Goal: Transaction & Acquisition: Purchase product/service

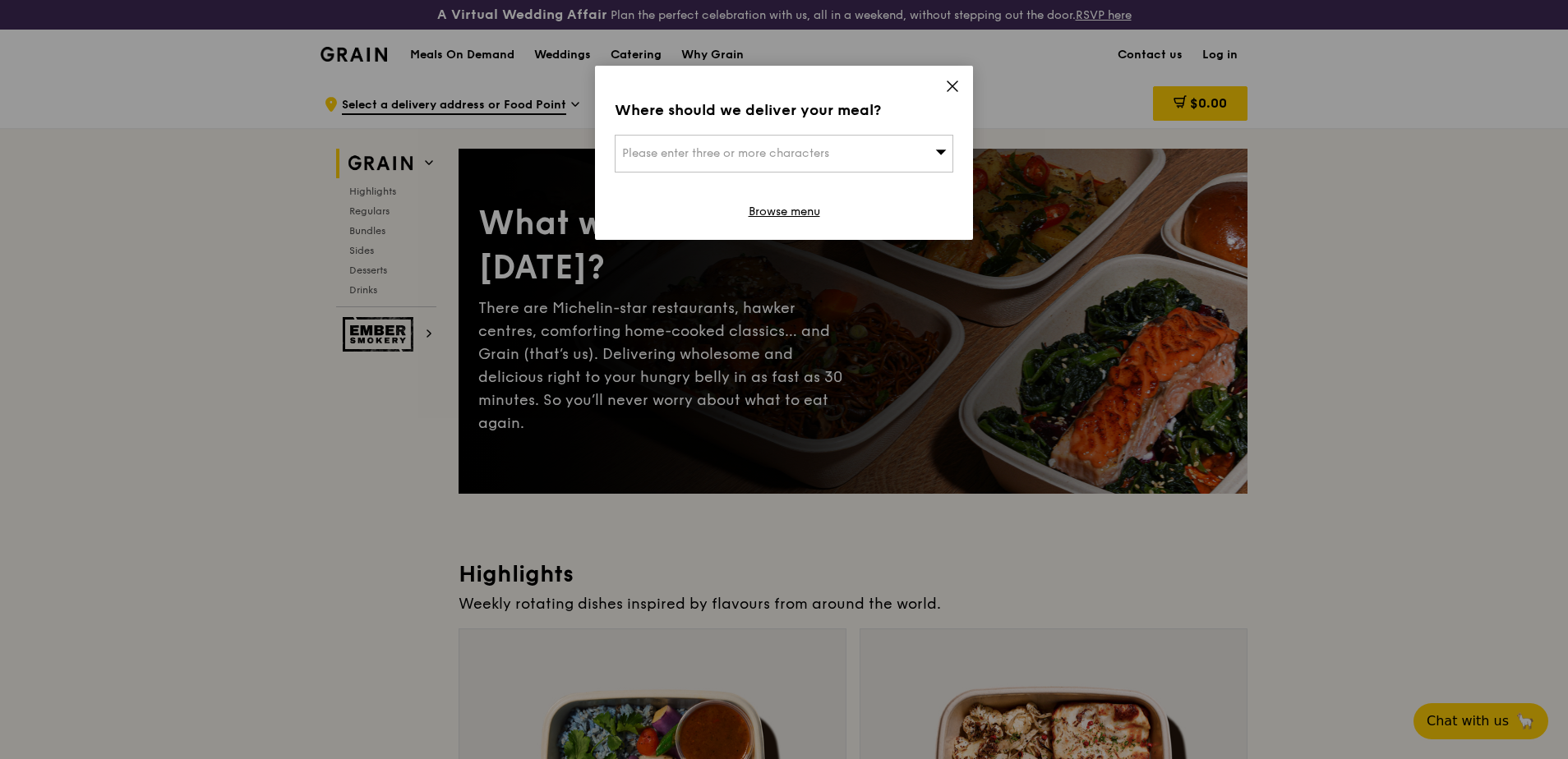
click at [940, 151] on icon at bounding box center [941, 151] width 12 height 12
click at [951, 83] on icon at bounding box center [952, 86] width 14 height 14
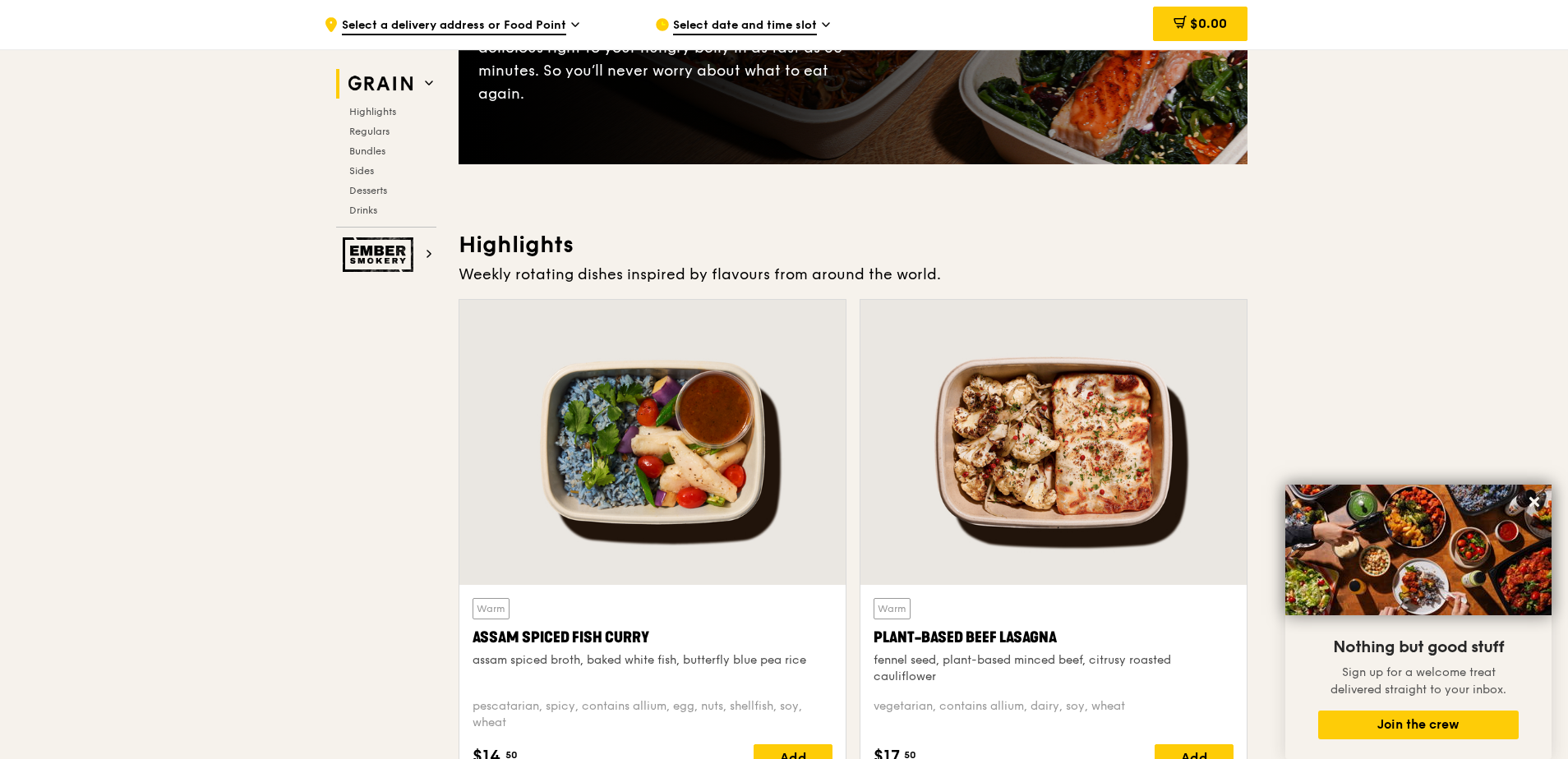
scroll to position [411, 0]
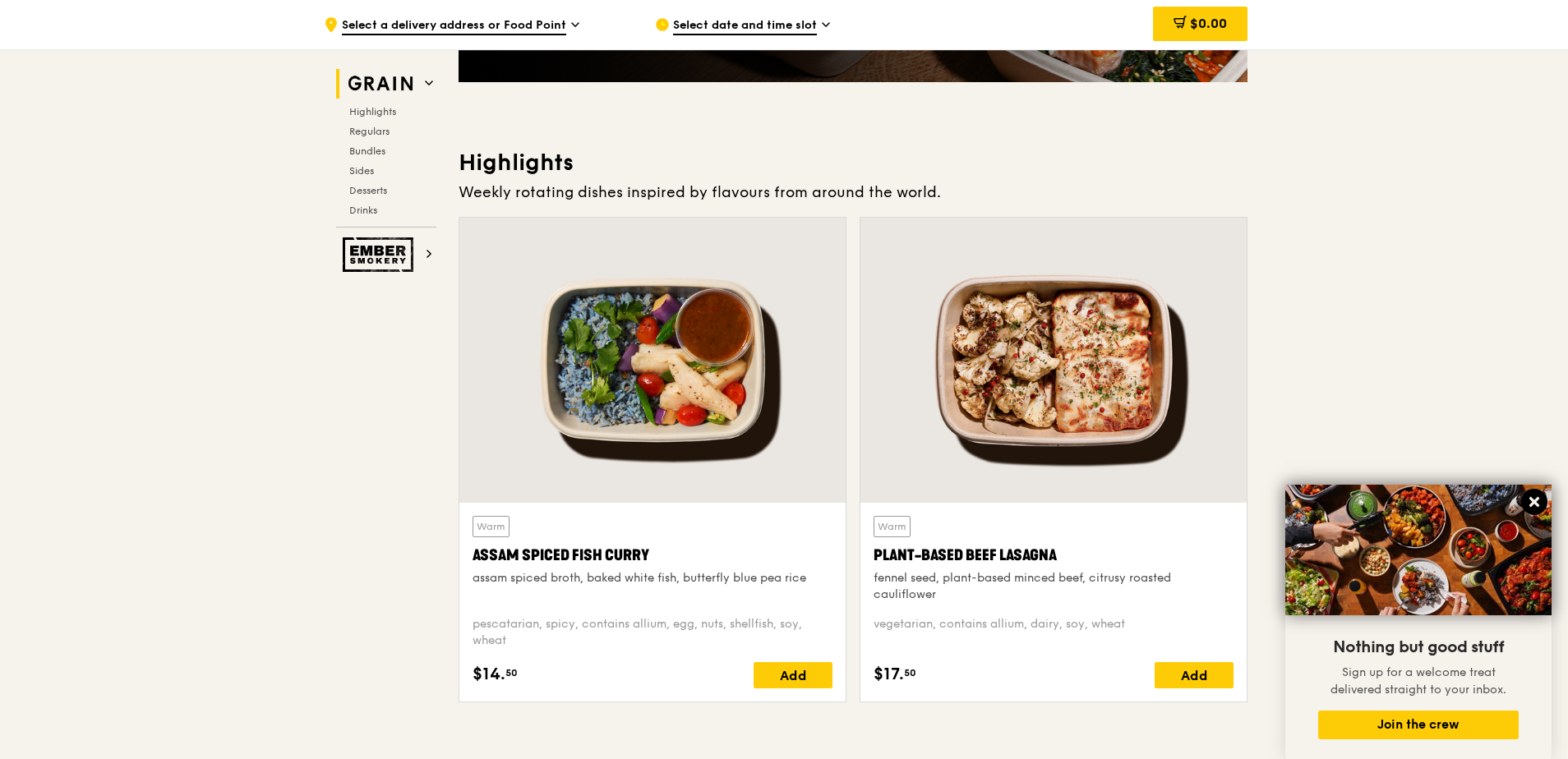
click at [1533, 505] on icon at bounding box center [1533, 502] width 14 height 14
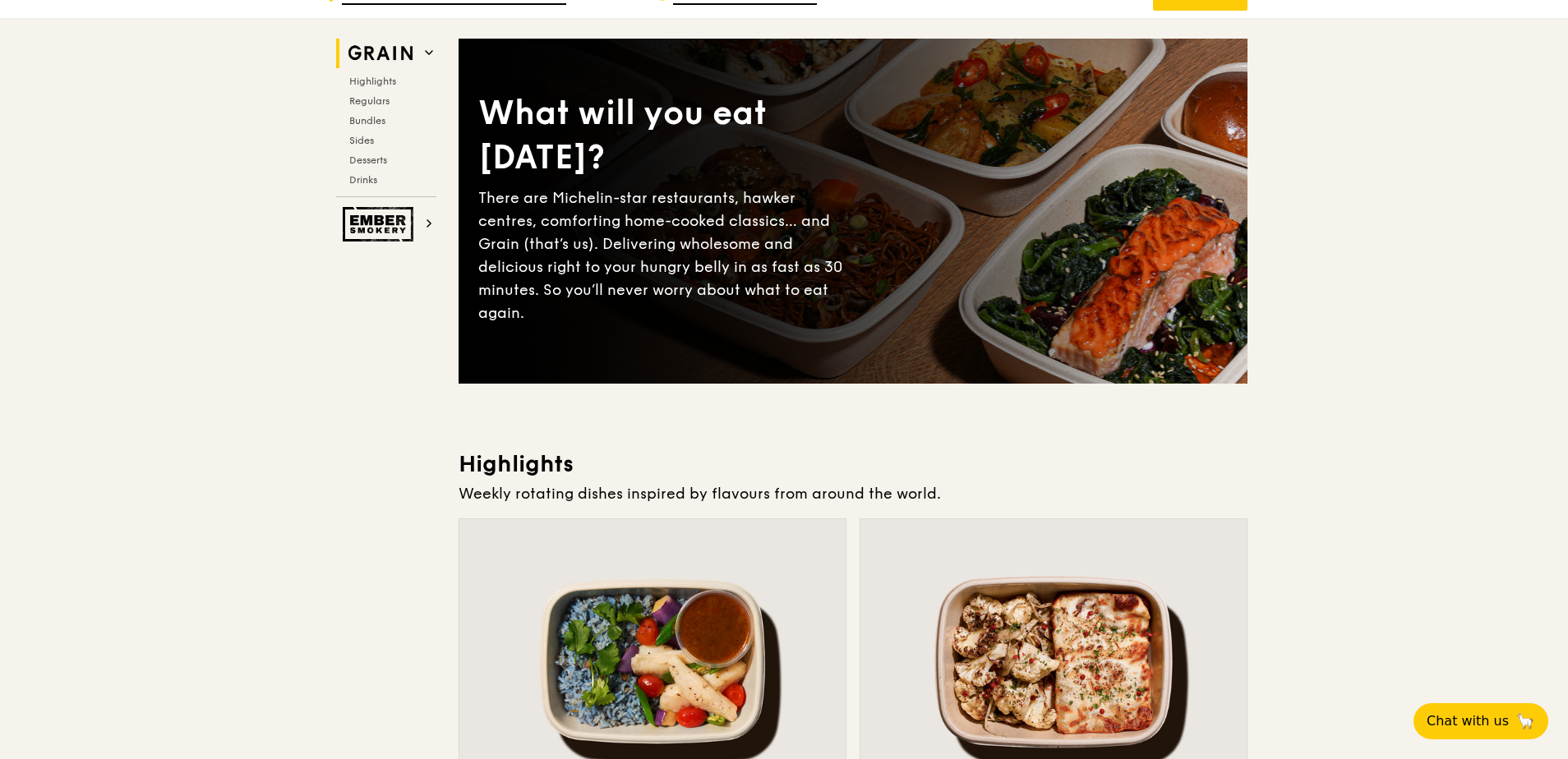
scroll to position [0, 0]
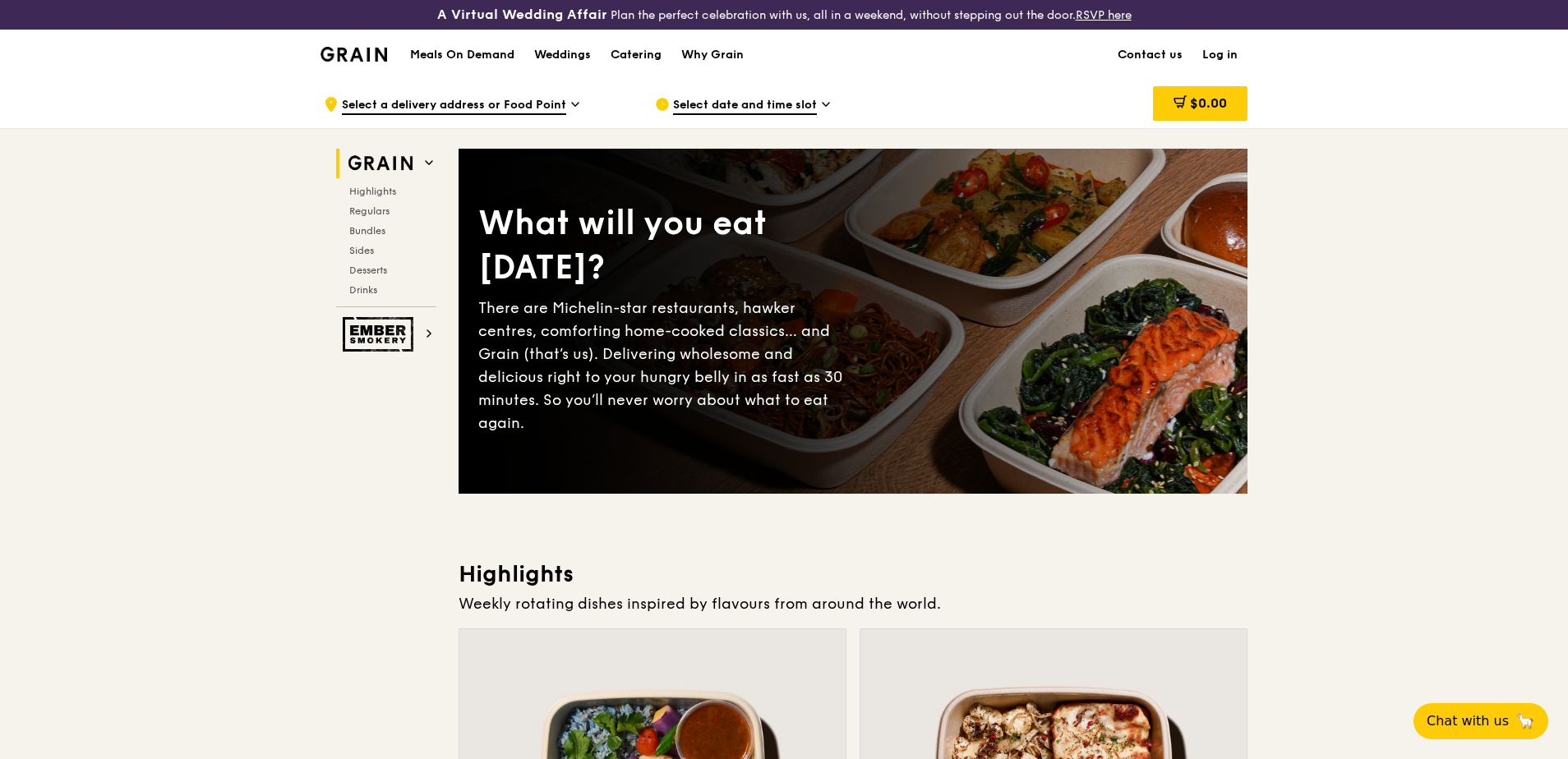
click at [557, 101] on span "Select a delivery address or Food Point" at bounding box center [454, 106] width 225 height 18
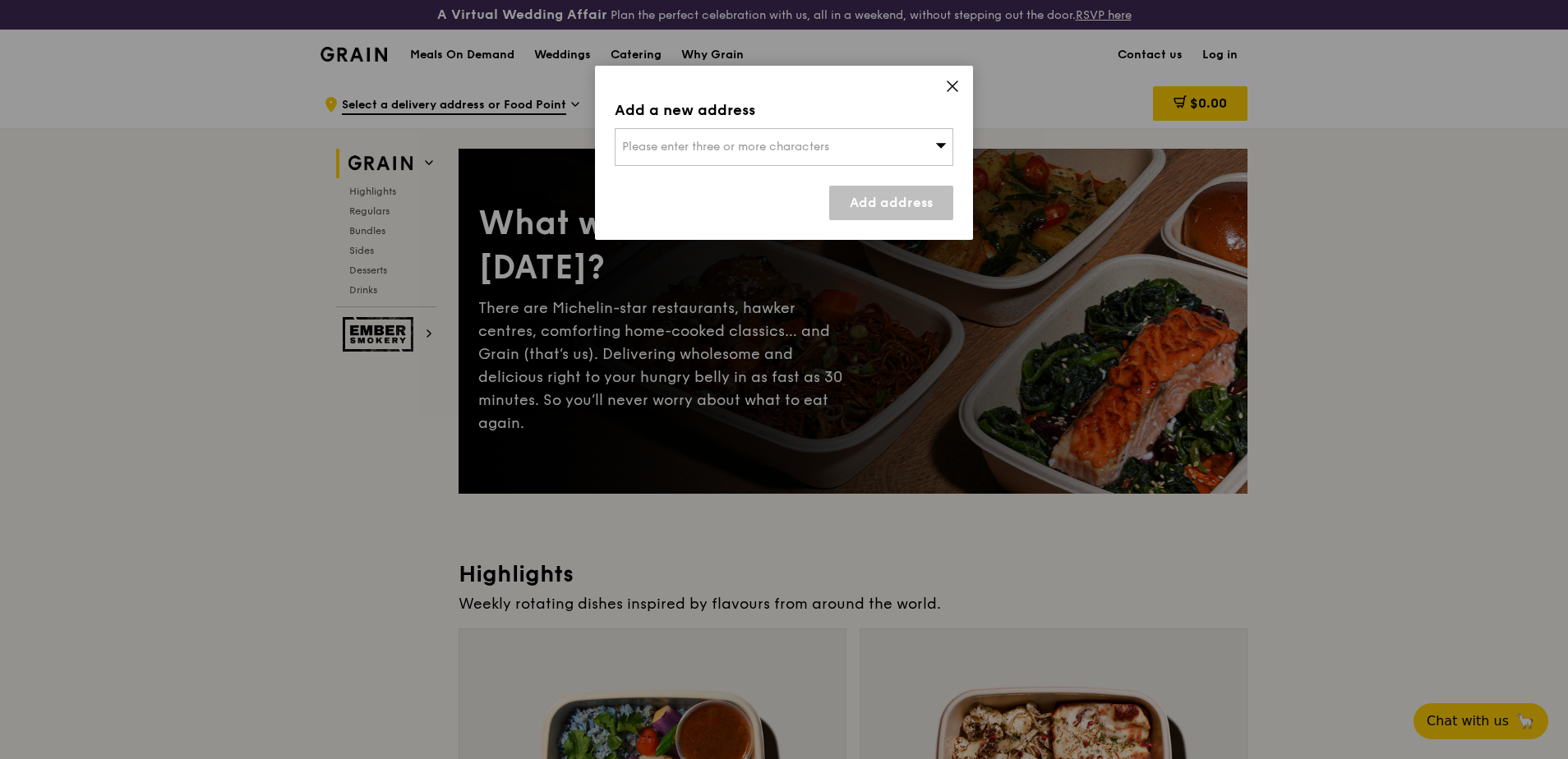
drag, startPoint x: 557, startPoint y: 101, endPoint x: 695, endPoint y: 143, distance: 144.2
click at [695, 143] on span "Please enter three or more characters" at bounding box center [726, 146] width 208 height 14
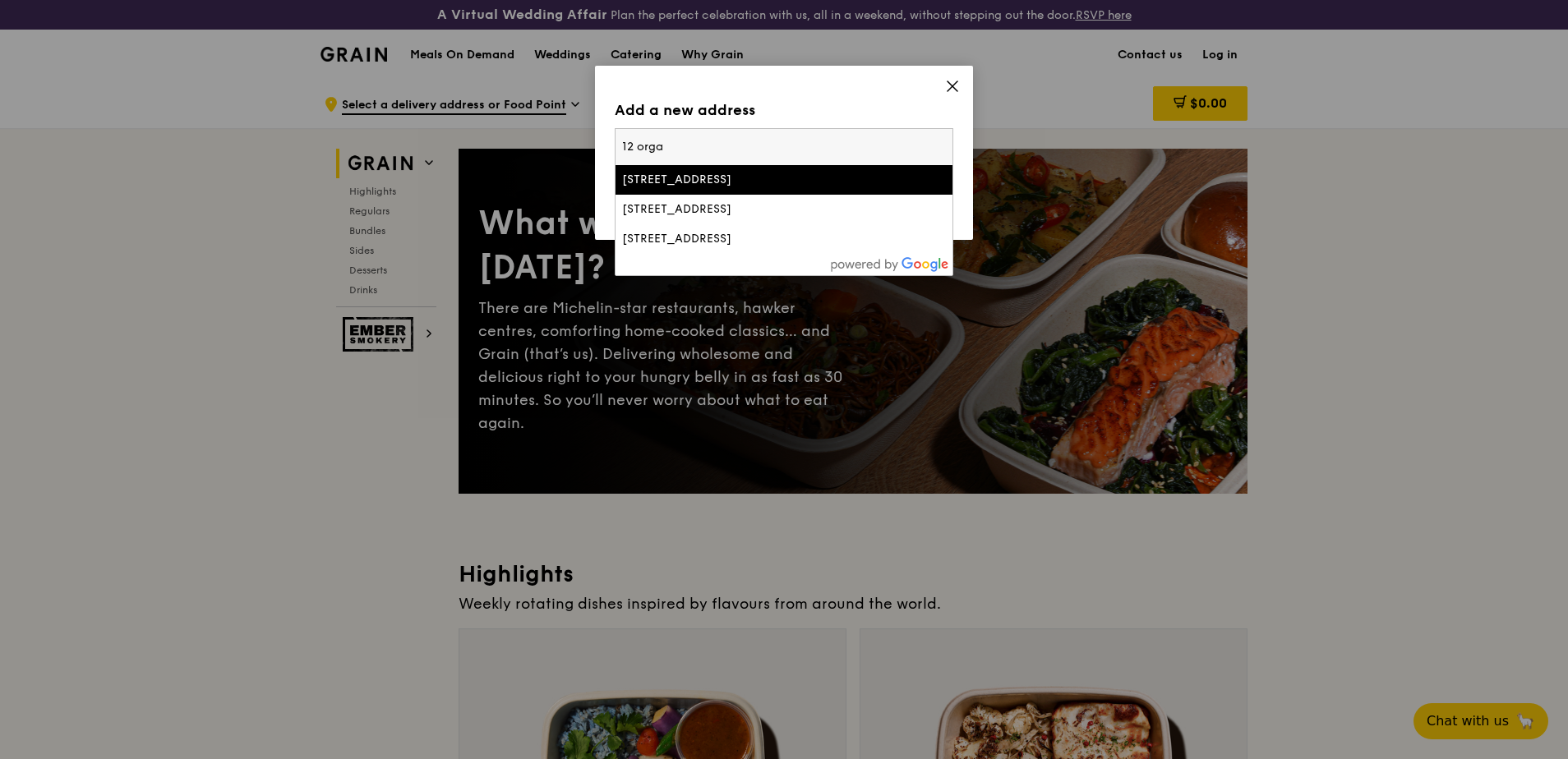
type input "12 orga"
click at [742, 178] on div "[STREET_ADDRESS]" at bounding box center [744, 180] width 243 height 16
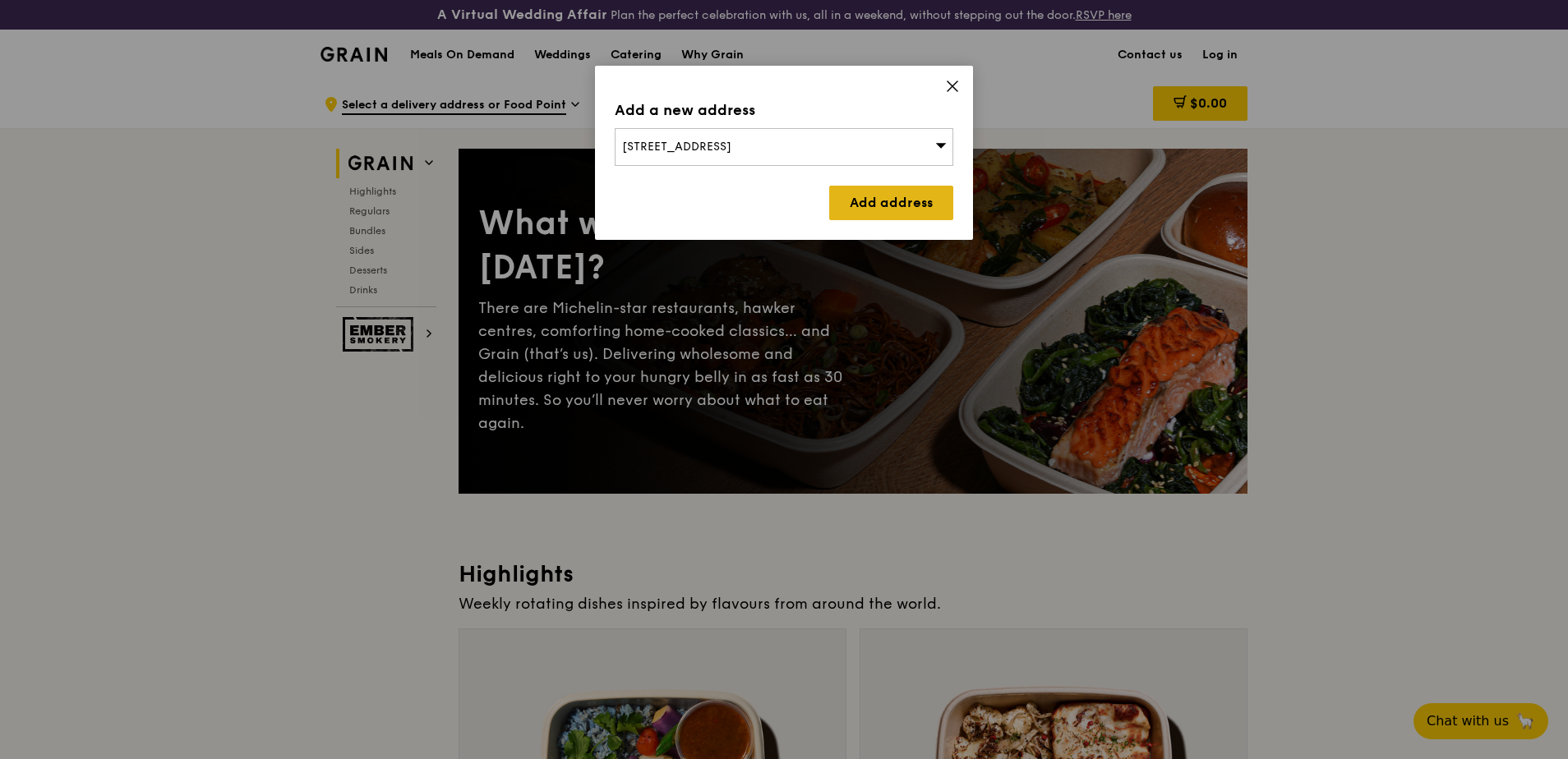
click at [884, 202] on link "Add address" at bounding box center [891, 203] width 124 height 35
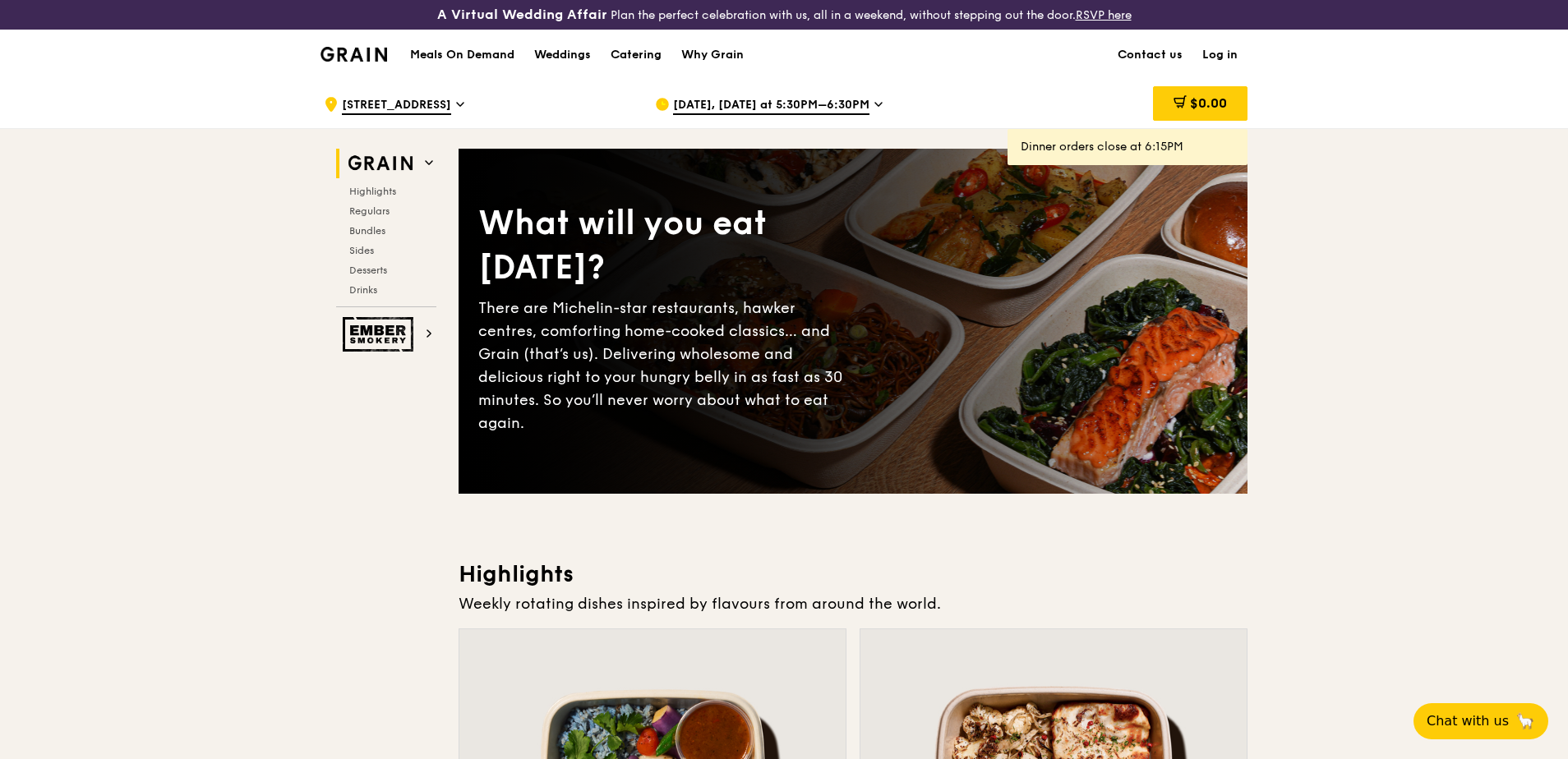
click at [769, 102] on span "[DATE], [DATE] at 5:30PM–6:30PM" at bounding box center [772, 106] width 196 height 18
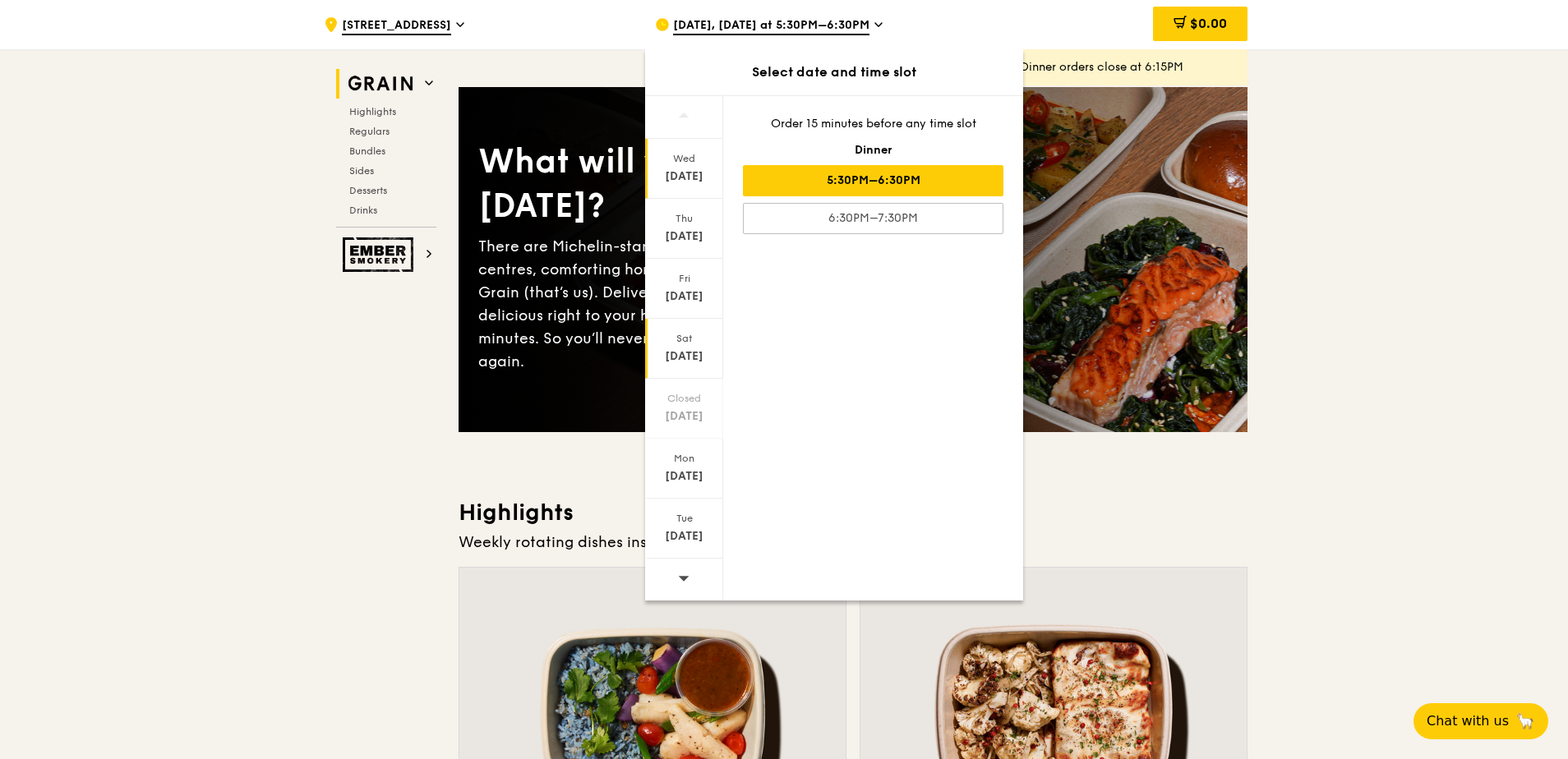
scroll to position [164, 0]
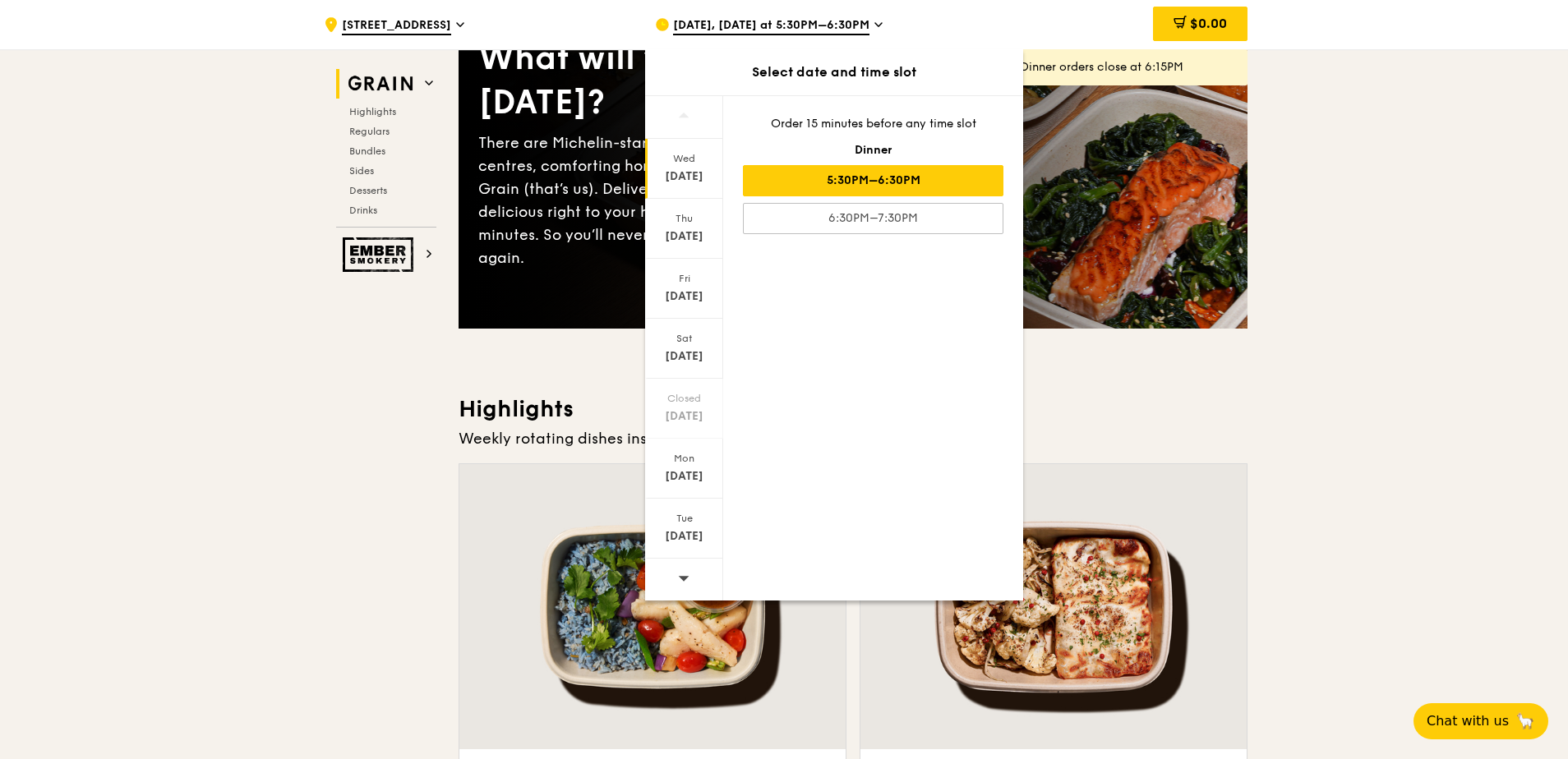
click at [685, 588] on span at bounding box center [684, 578] width 12 height 38
click at [683, 587] on span at bounding box center [684, 578] width 12 height 38
click at [682, 229] on div "[DATE]" at bounding box center [684, 236] width 73 height 16
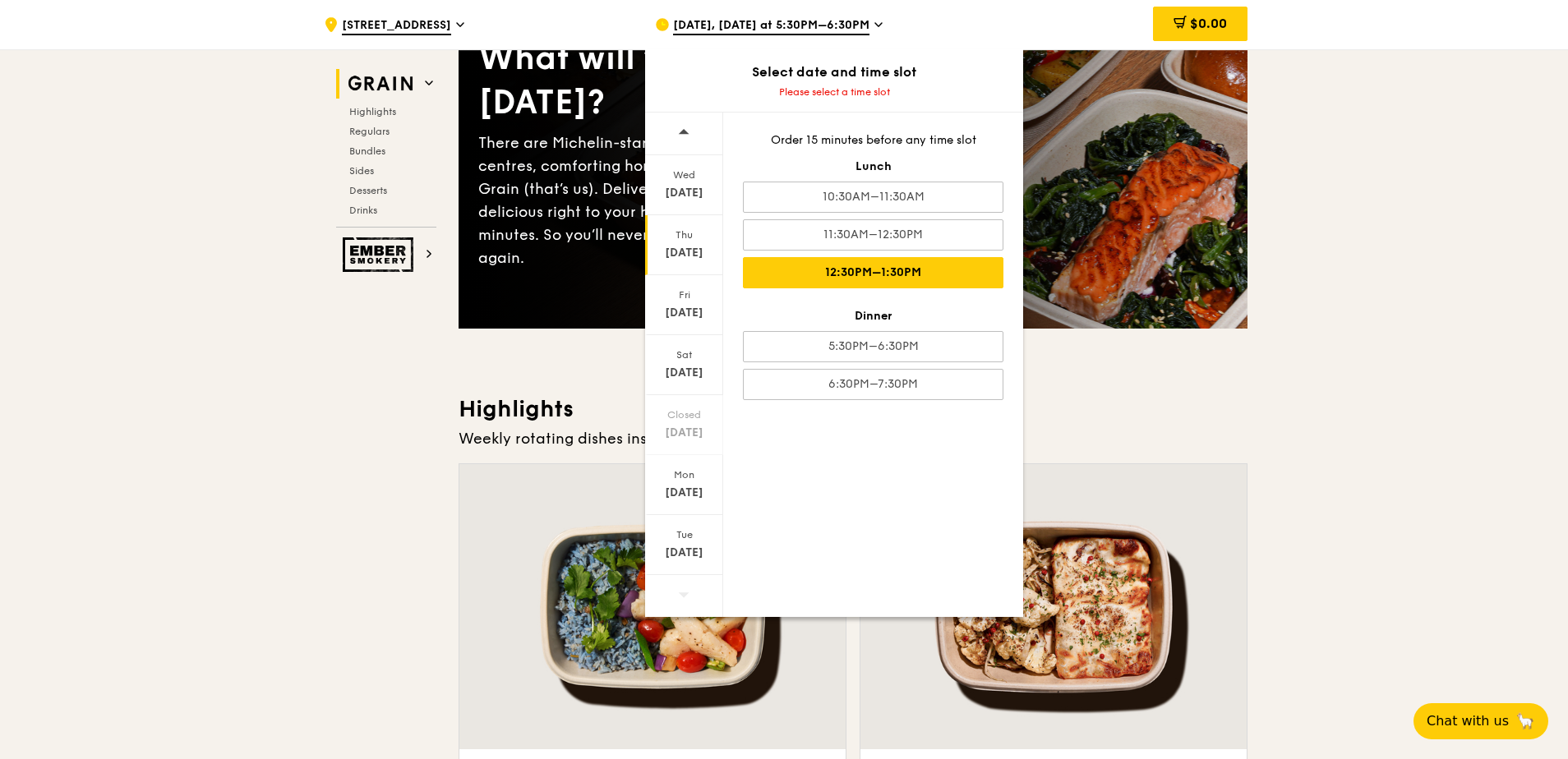
click at [946, 270] on div "12:30PM–1:30PM" at bounding box center [872, 273] width 260 height 32
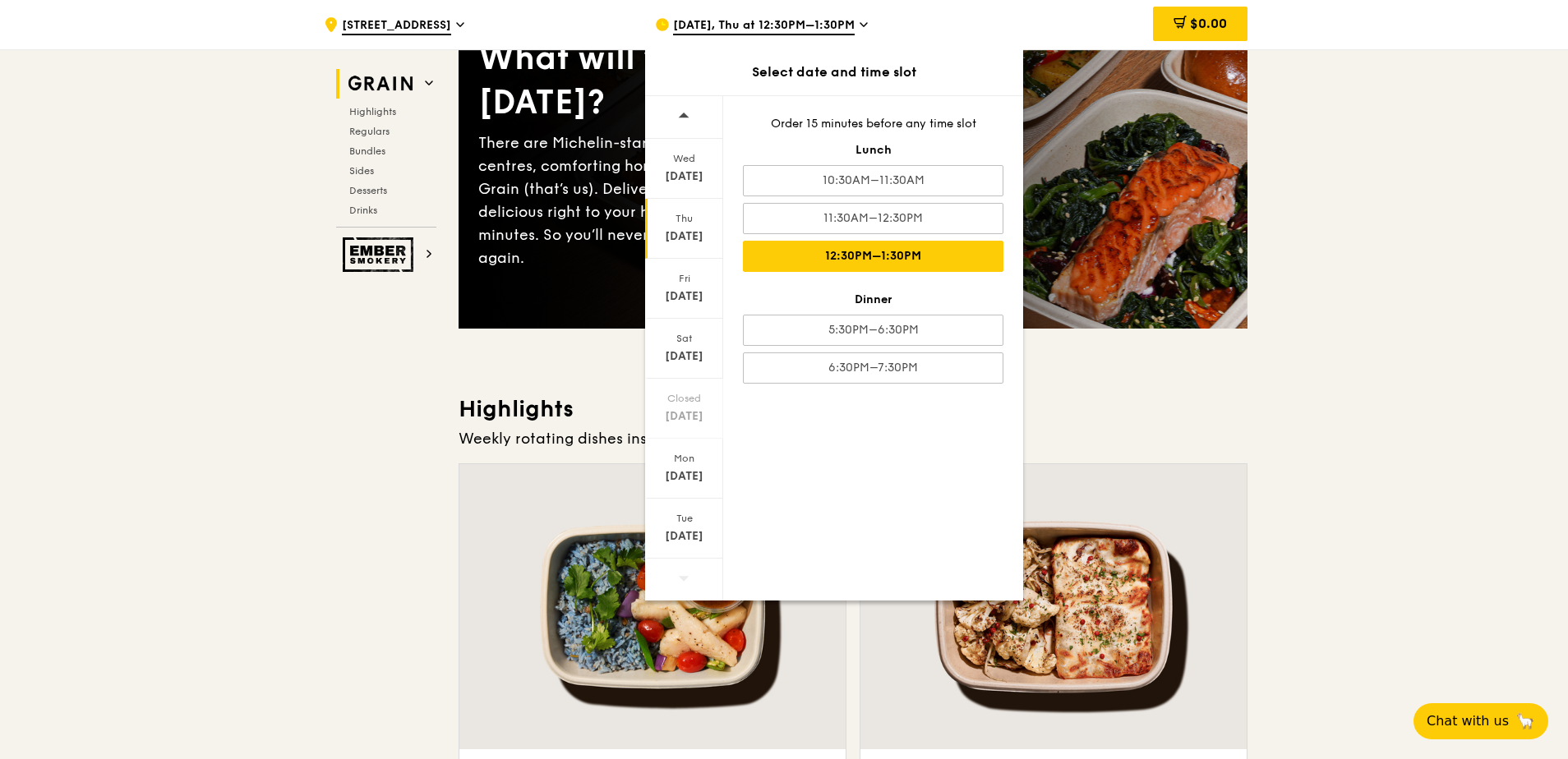
click at [924, 260] on div "12:30PM–1:30PM" at bounding box center [872, 257] width 260 height 32
drag, startPoint x: 1440, startPoint y: 362, endPoint x: 1433, endPoint y: 369, distance: 9.9
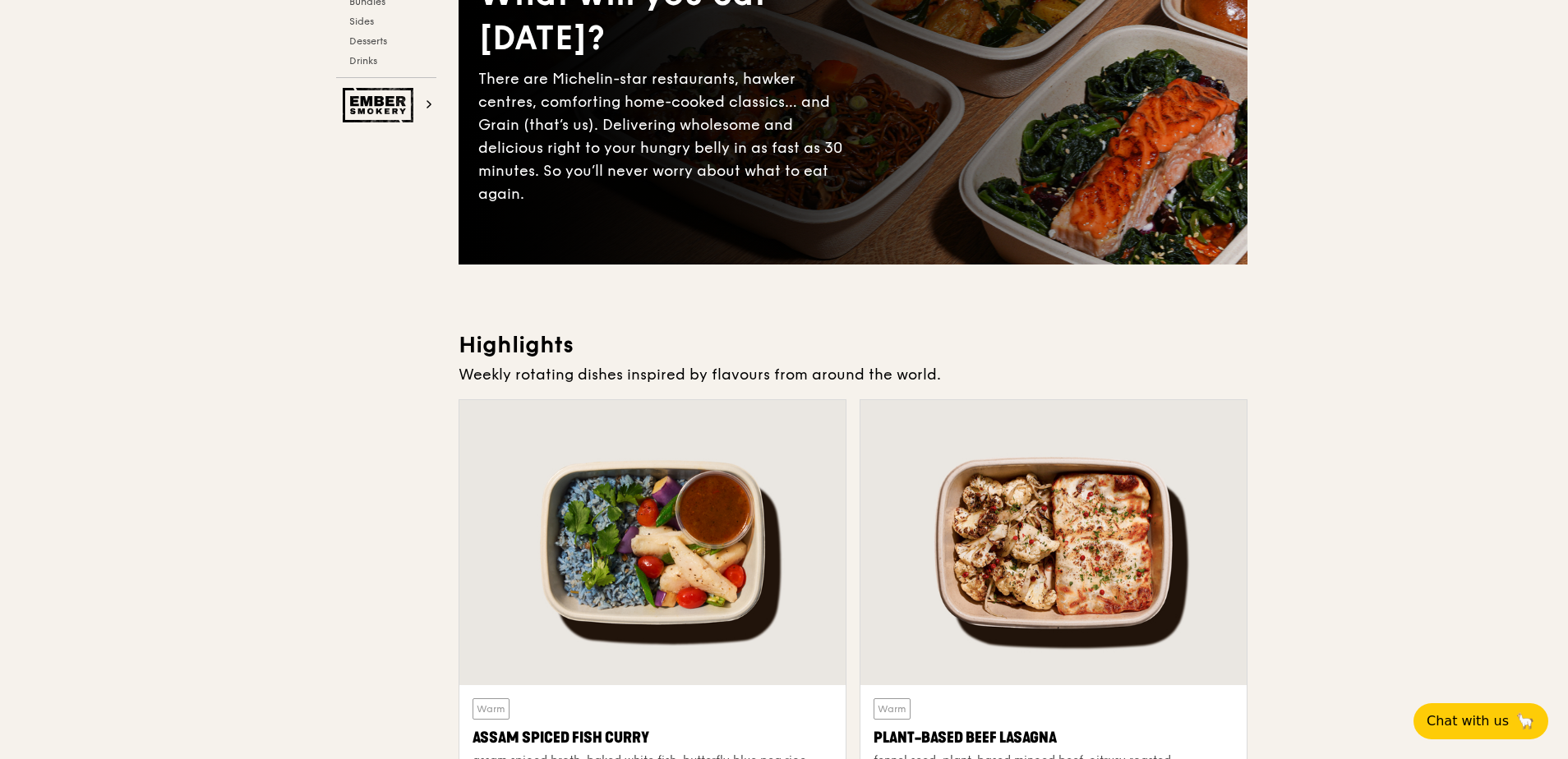
scroll to position [0, 0]
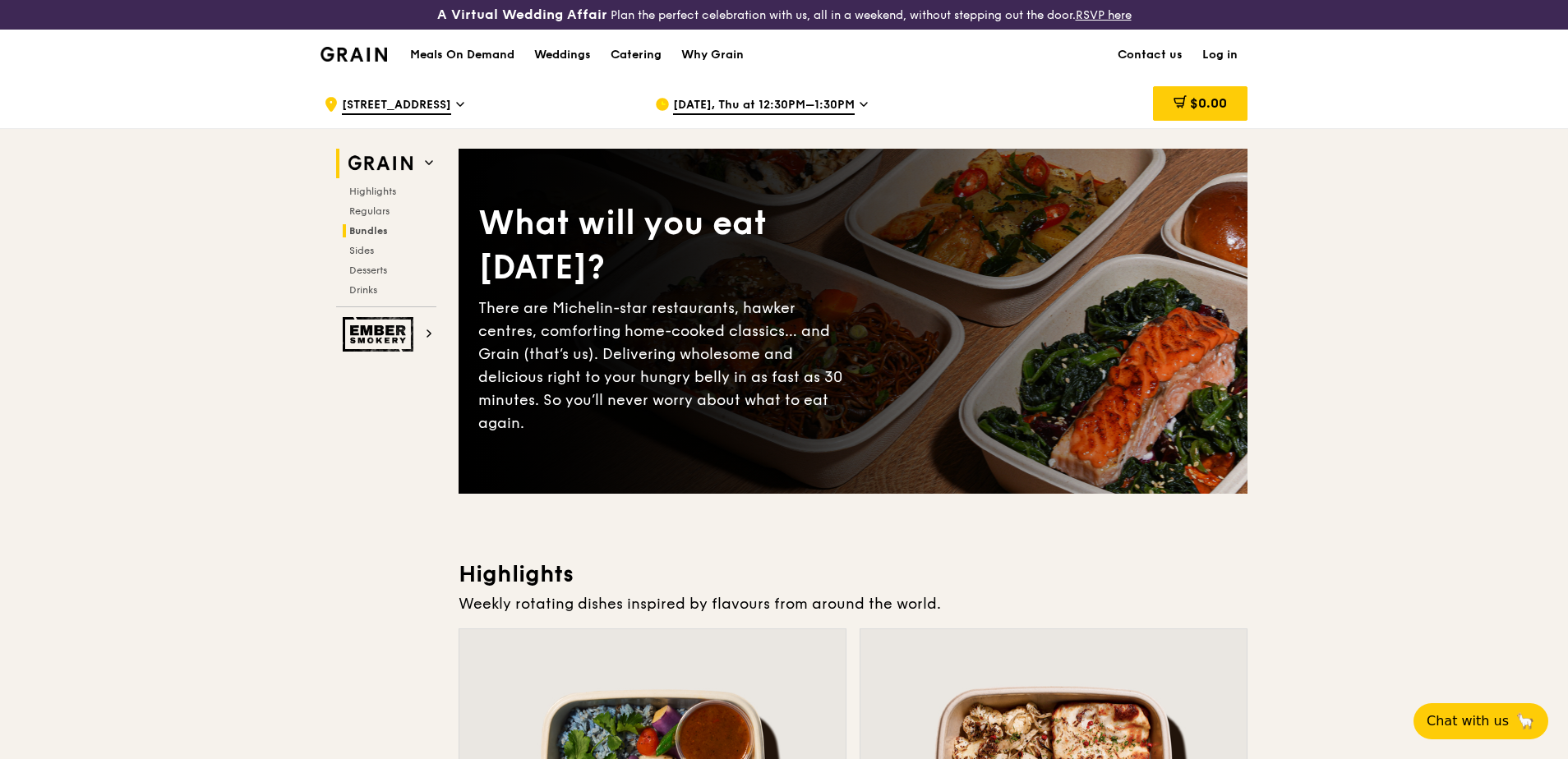
click at [369, 228] on span "Bundles" at bounding box center [369, 231] width 38 height 12
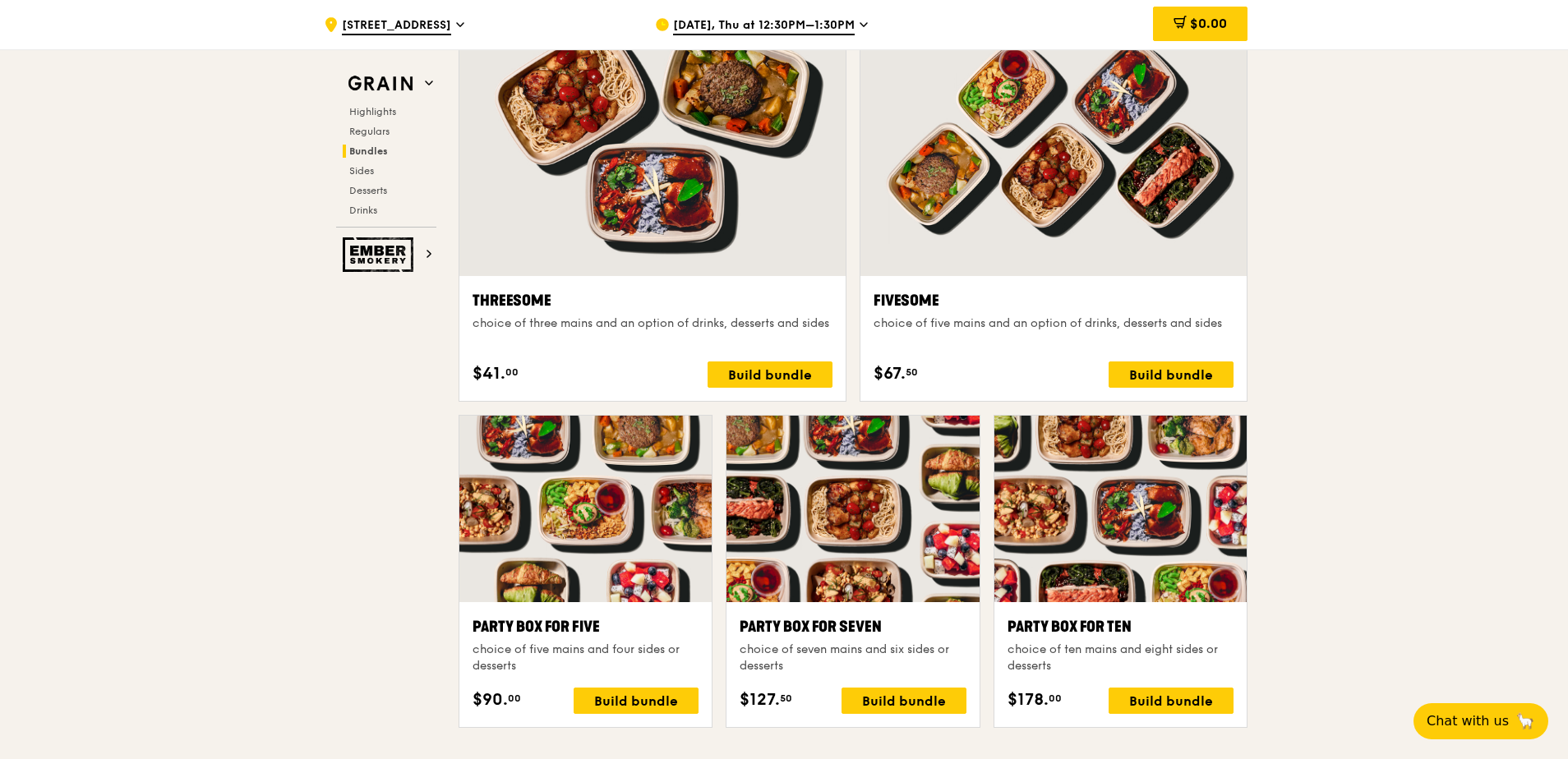
scroll to position [2989, 0]
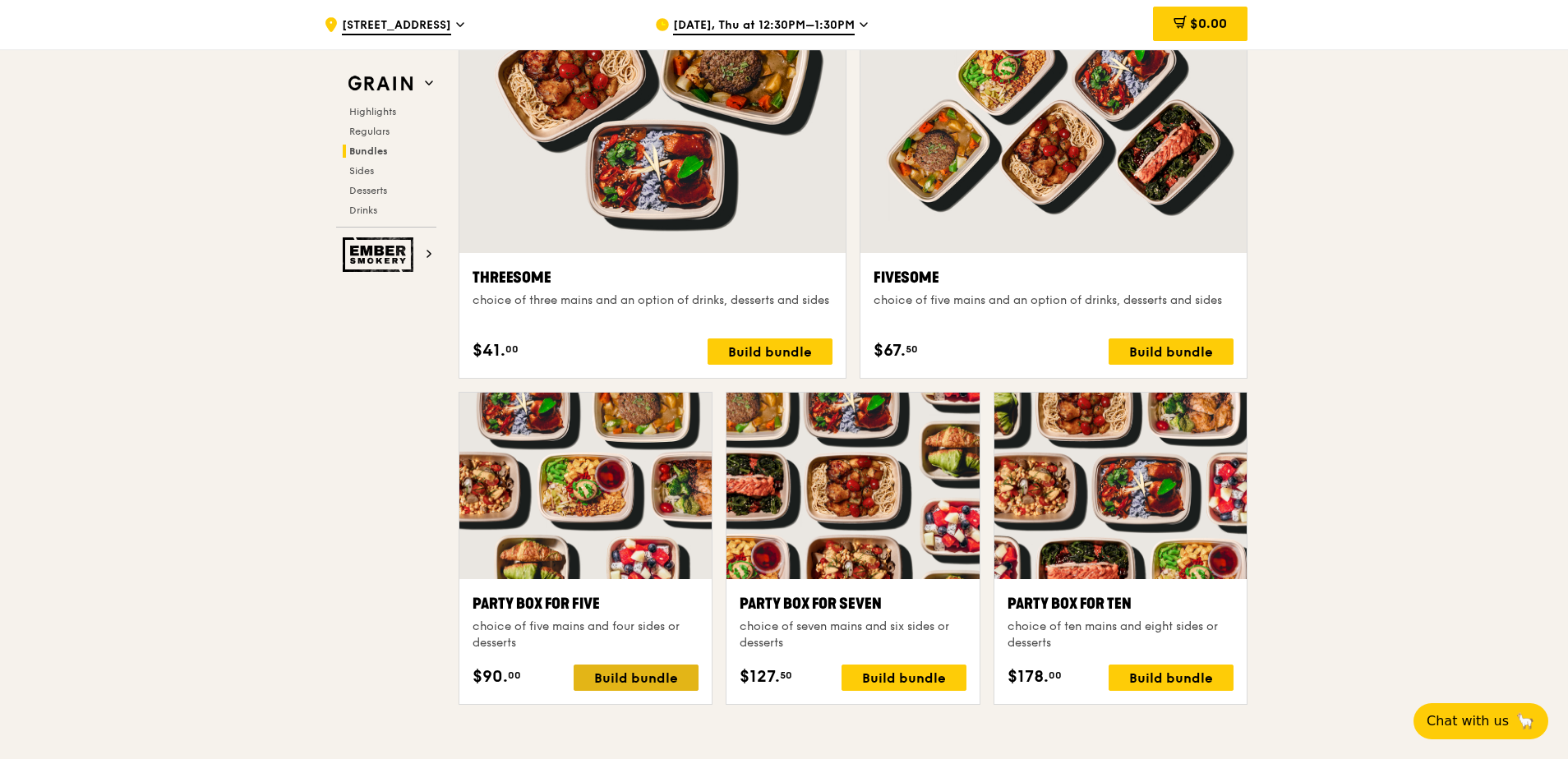
click at [618, 679] on div "Build bundle" at bounding box center [636, 677] width 125 height 26
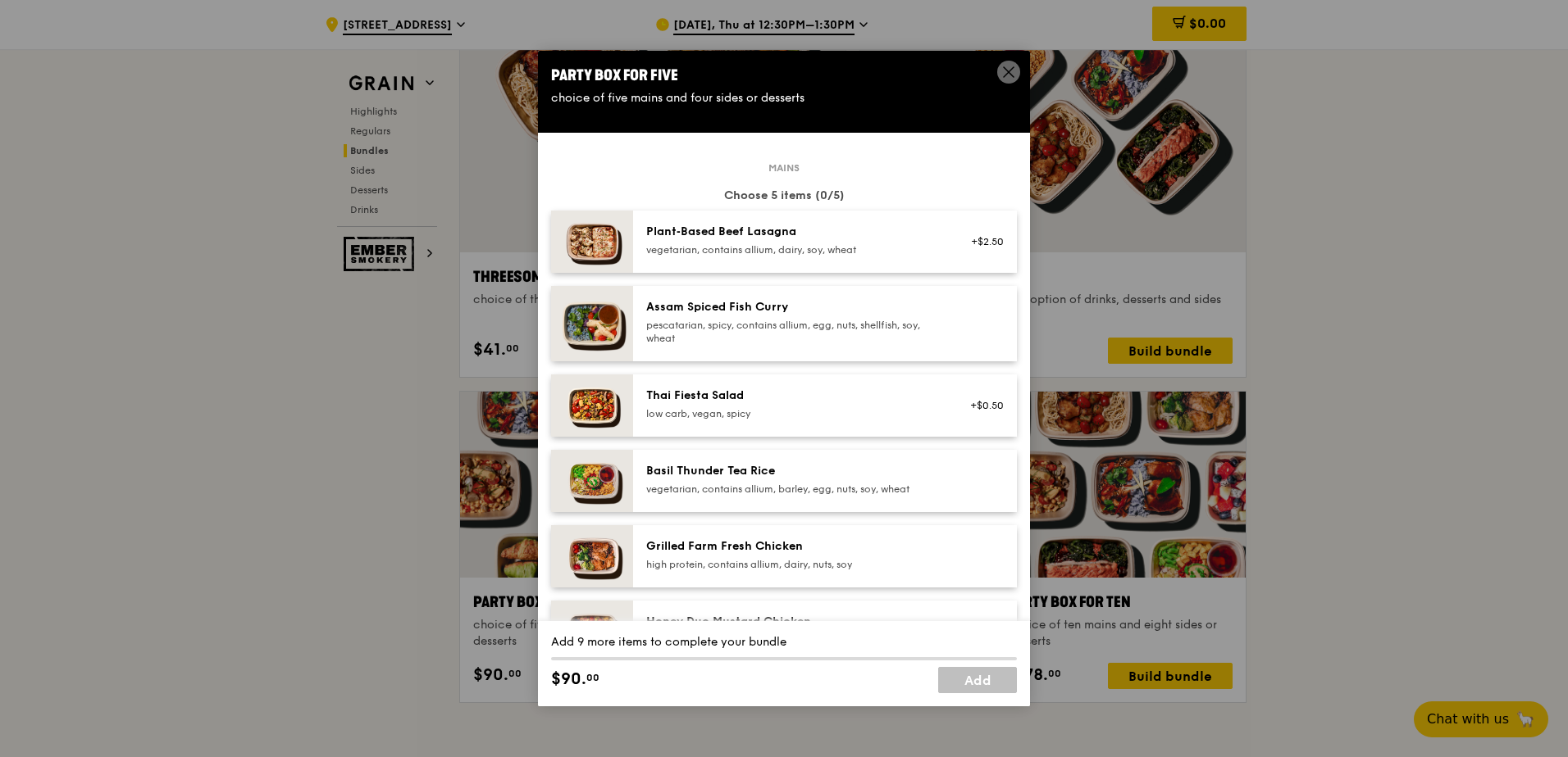
click at [839, 327] on div "pescatarian, spicy, contains allium, egg, nuts, shellfish, soy, wheat" at bounding box center [793, 332] width 294 height 26
click at [869, 486] on div "vegetarian, contains allium, barley, egg, nuts, soy, wheat" at bounding box center [793, 490] width 294 height 13
click at [977, 485] on link "Remove" at bounding box center [984, 485] width 37 height 11
drag, startPoint x: 1421, startPoint y: 412, endPoint x: 1413, endPoint y: 425, distance: 15.3
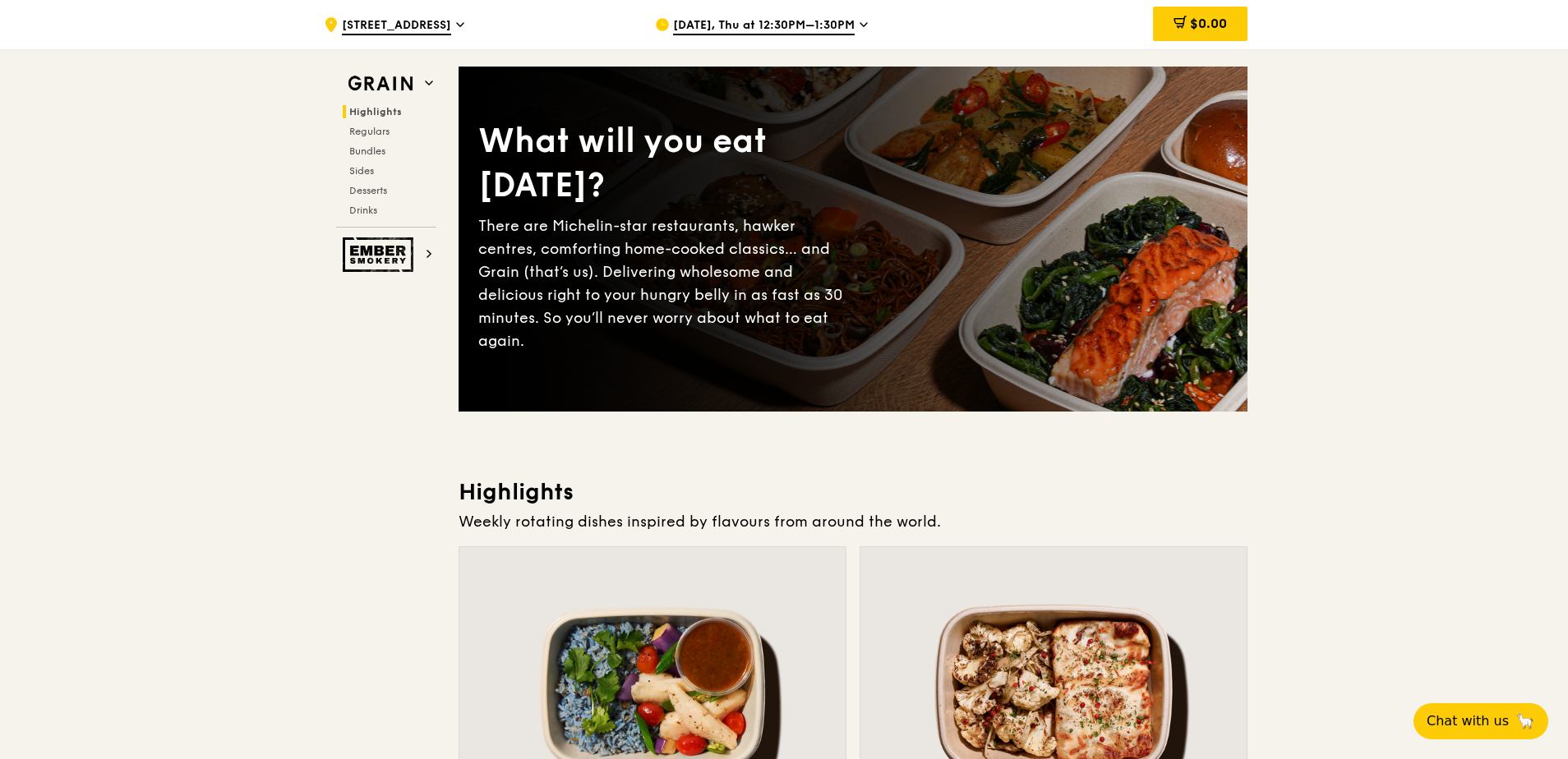
scroll to position [0, 0]
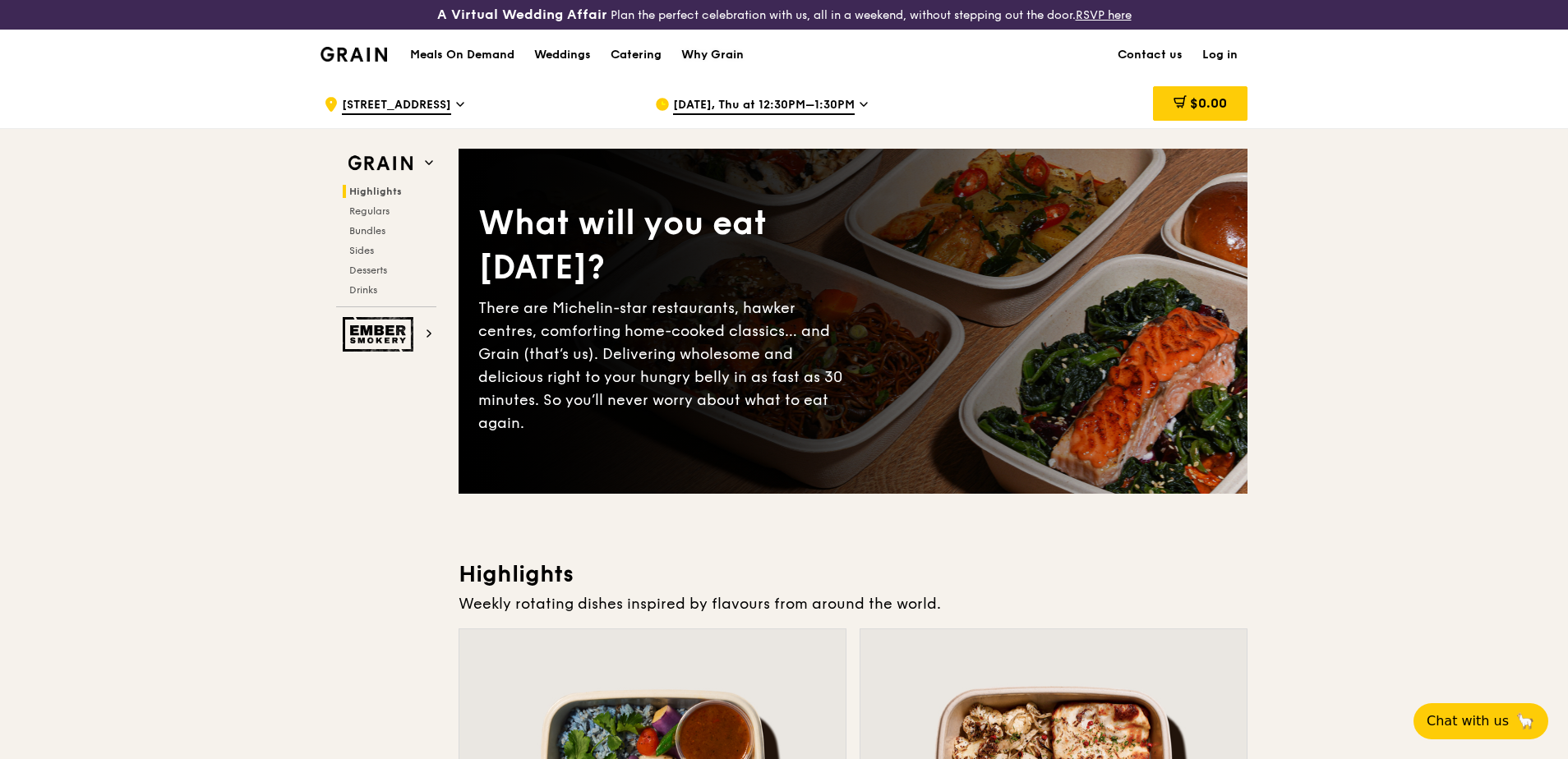
click at [715, 50] on div "Why Grain" at bounding box center [712, 55] width 62 height 49
